Goal: Task Accomplishment & Management: Manage account settings

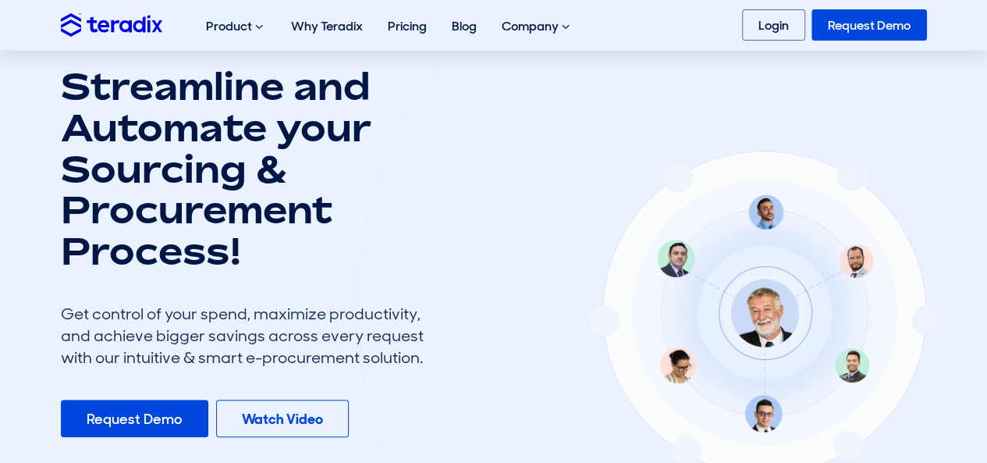
scroll to position [204, 0]
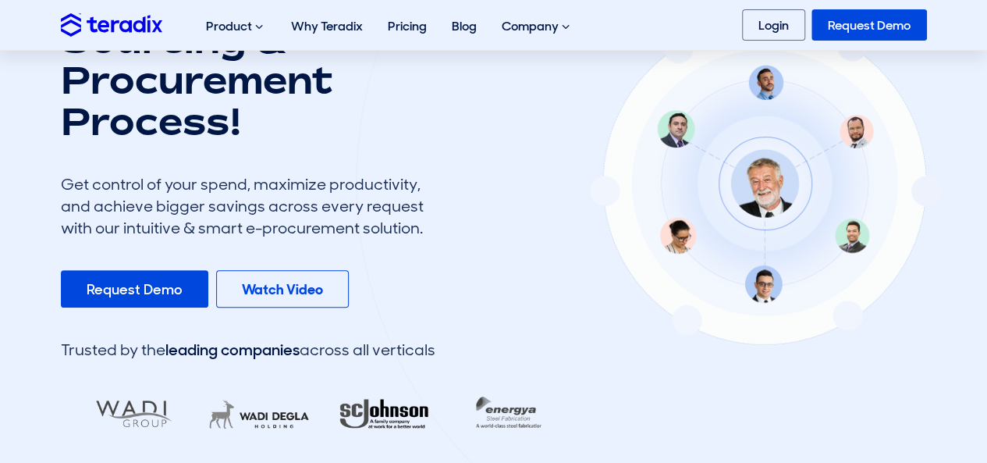
drag, startPoint x: 0, startPoint y: 0, endPoint x: 988, endPoint y: -14, distance: 988.2
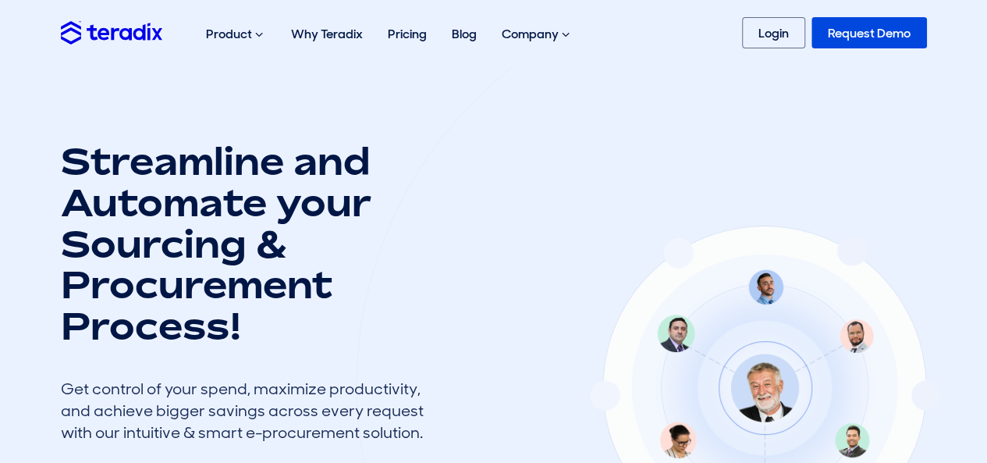
scroll to position [0, 0]
click at [763, 35] on link "Login" at bounding box center [773, 32] width 63 height 31
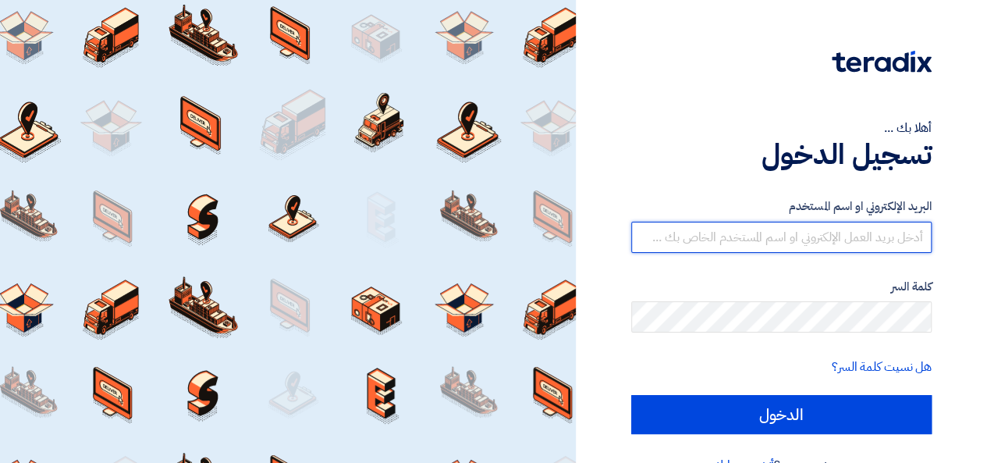
click at [672, 247] on input "text" at bounding box center [781, 237] width 300 height 31
type input "[EMAIL_ADDRESS][PERSON_NAME][DOMAIN_NAME]"
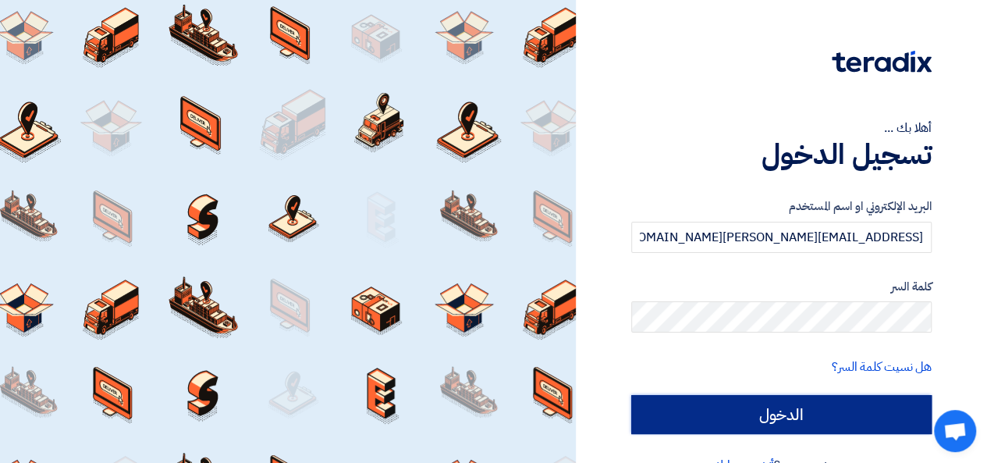
click at [780, 405] on input "الدخول" at bounding box center [781, 414] width 300 height 39
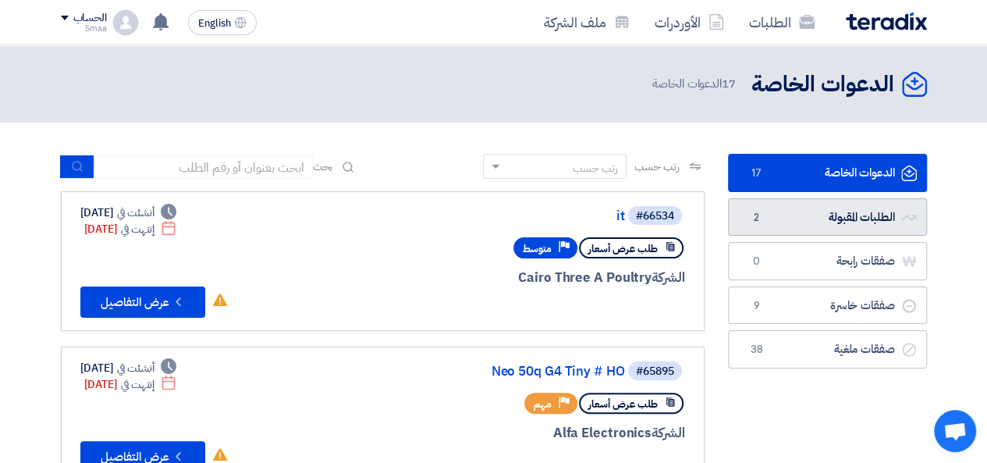
click at [786, 224] on link "الطلبات المقبولة الطلبات المقبولة 2" at bounding box center [827, 217] width 199 height 38
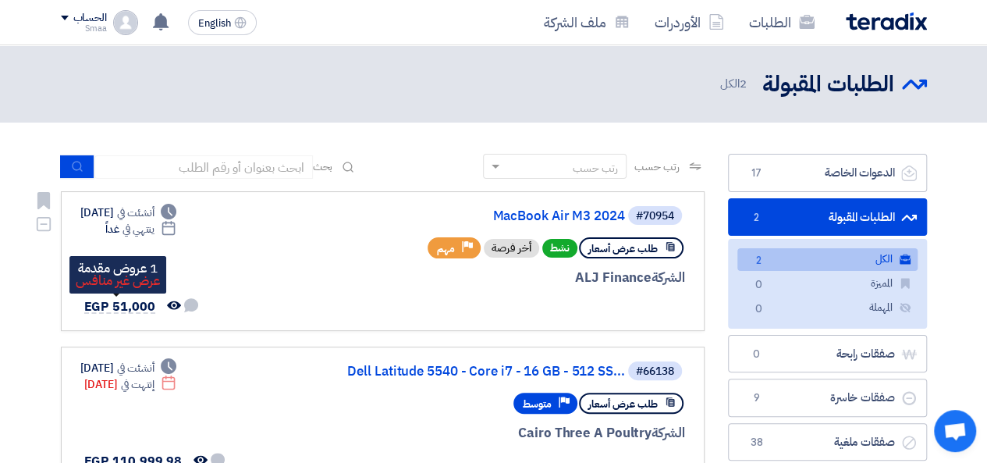
click at [111, 310] on span "EGP 51,000" at bounding box center [119, 306] width 71 height 19
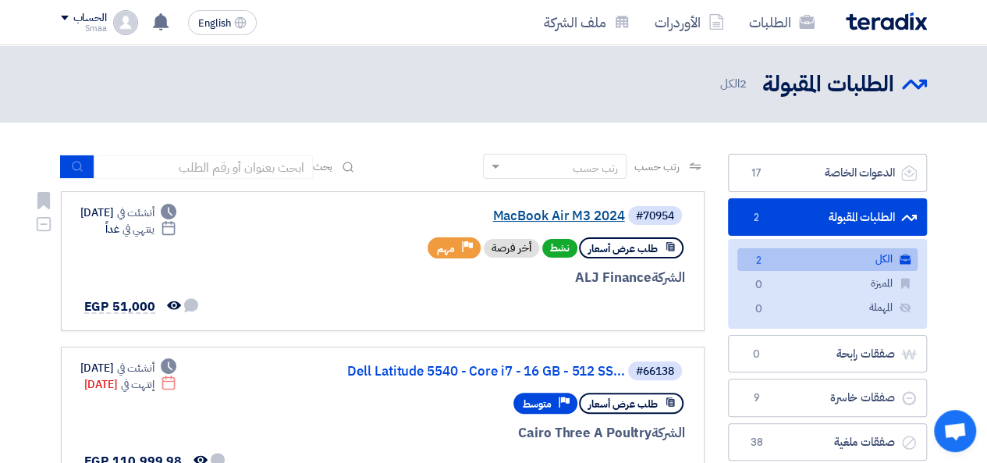
click at [517, 217] on link "MacBook Air M3 2024" at bounding box center [469, 216] width 312 height 14
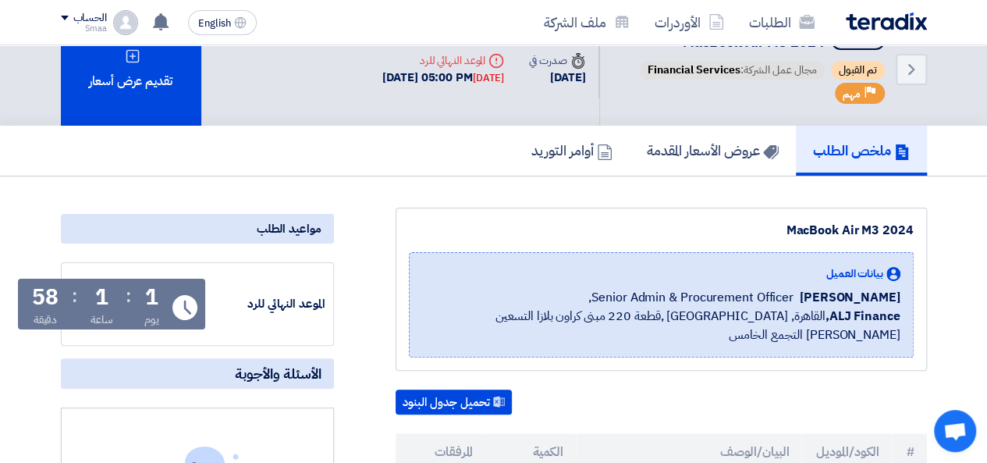
scroll to position [31, 0]
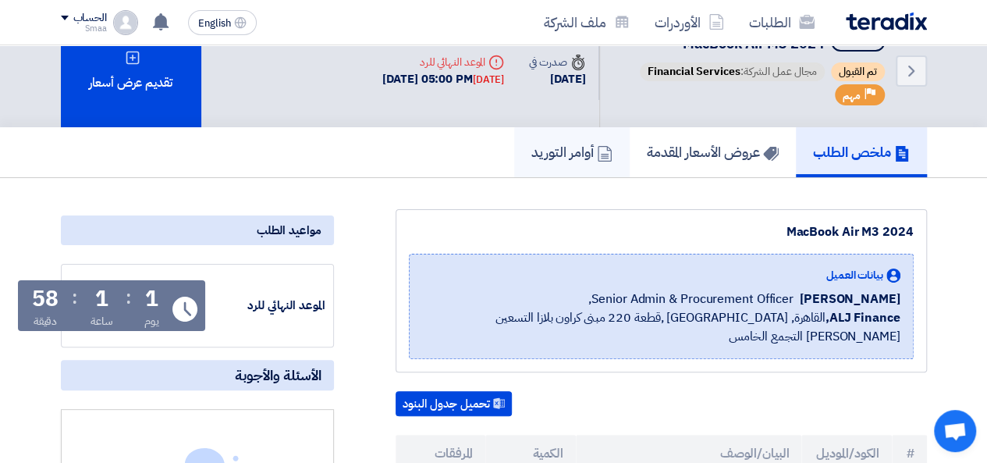
click at [544, 160] on h5 "أوامر التوريد" at bounding box center [572, 152] width 81 height 18
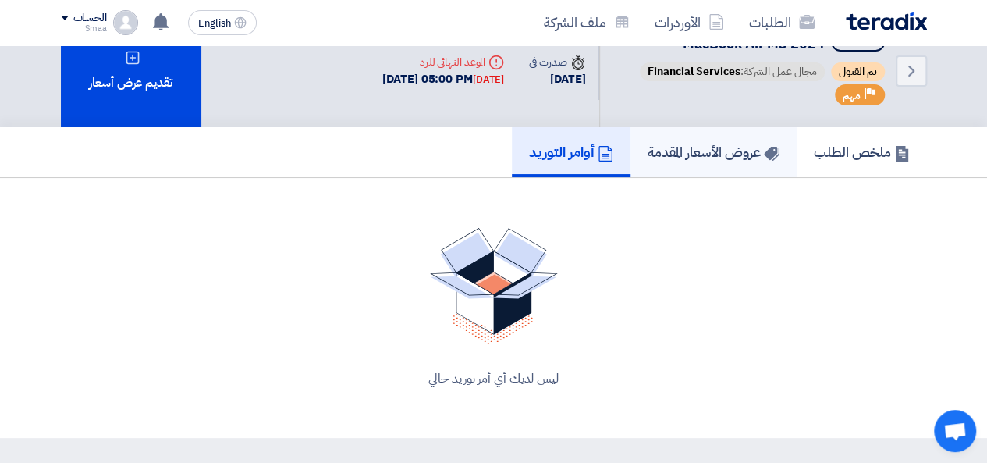
click at [676, 154] on h5 "عروض الأسعار المقدمة" at bounding box center [714, 152] width 132 height 18
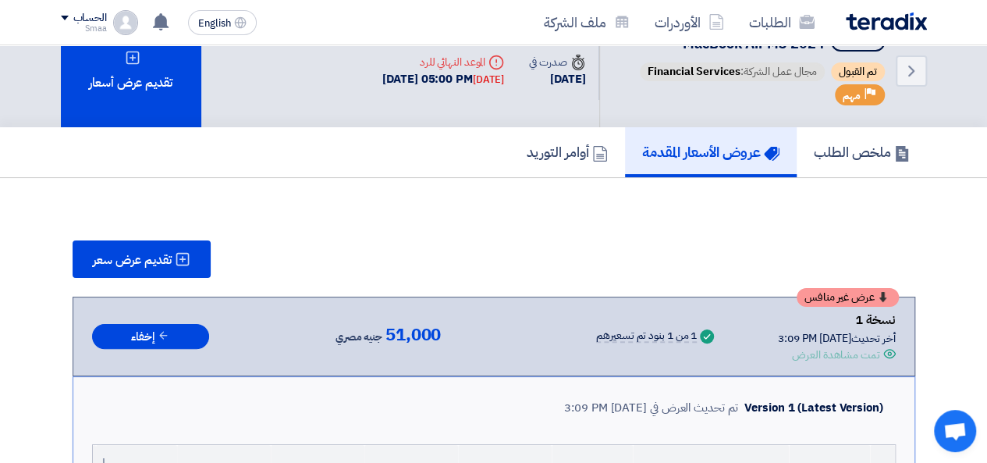
click at [859, 358] on div "تمت مشاهدة العرض" at bounding box center [835, 355] width 87 height 16
click at [738, 332] on div "عرض غير منافس نسخة 1 أخر تحديث 12 Aug 2025, 3:09 PM Offer is Seen تمت مشاهدة ال…" at bounding box center [494, 336] width 804 height 53
click at [809, 299] on span "عرض غير منافس" at bounding box center [840, 297] width 70 height 11
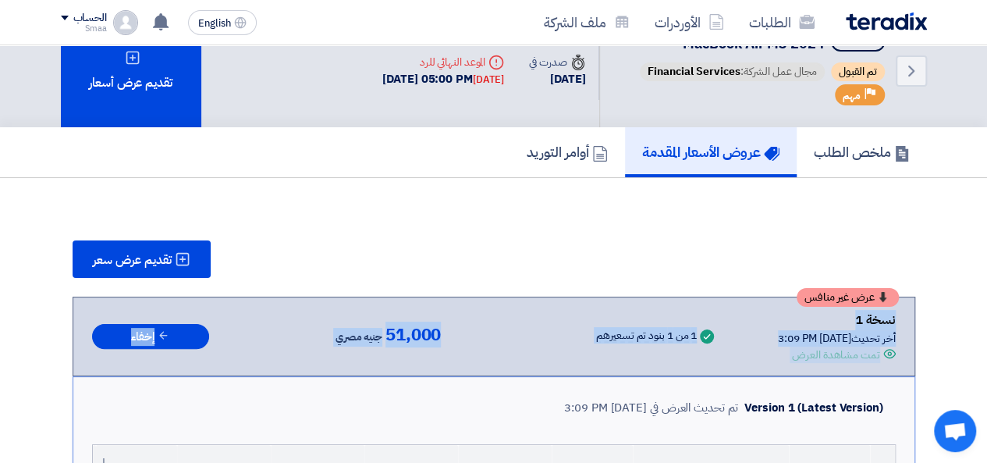
drag, startPoint x: 801, startPoint y: 300, endPoint x: 879, endPoint y: 300, distance: 78.1
click at [879, 300] on div "عرض غير منافس" at bounding box center [848, 297] width 102 height 19
